Goal: Navigation & Orientation: Find specific page/section

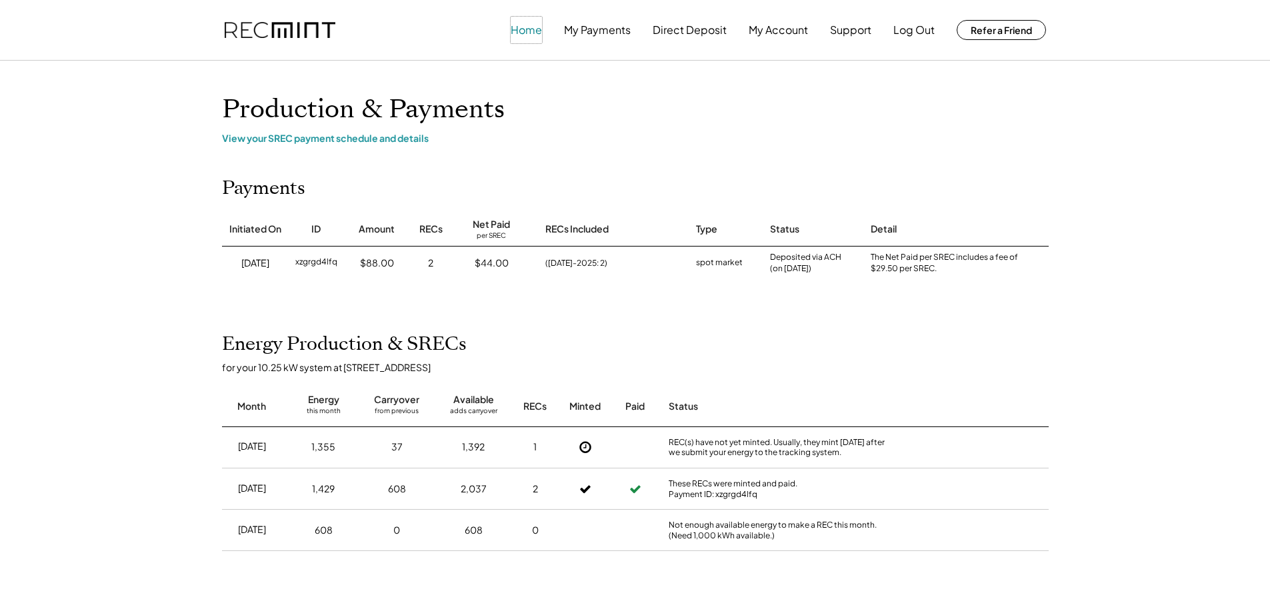
click at [528, 28] on button "Home" at bounding box center [525, 30] width 31 height 27
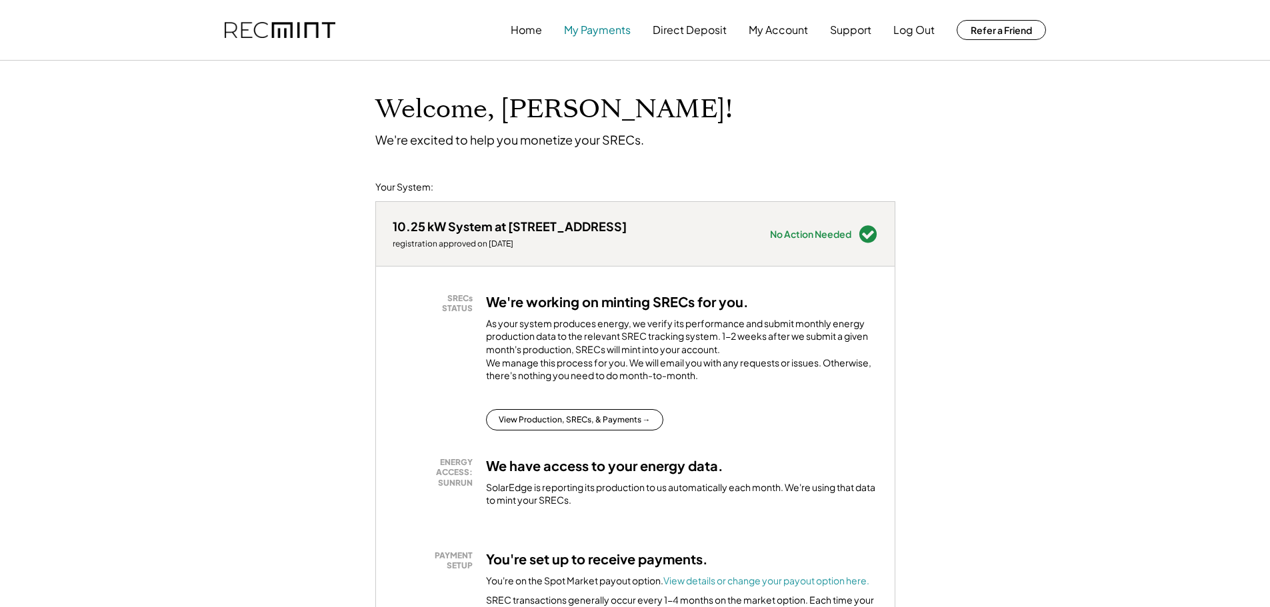
click at [598, 24] on button "My Payments" at bounding box center [597, 30] width 67 height 27
